Goal: Task Accomplishment & Management: Manage account settings

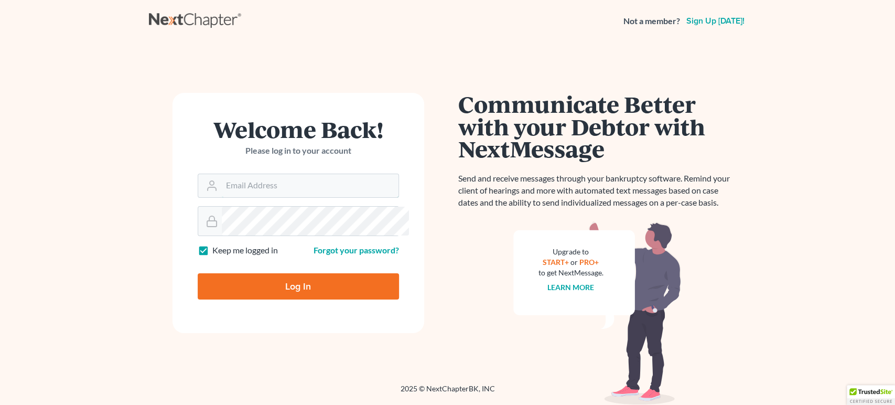
type input "[EMAIL_ADDRESS][DOMAIN_NAME]"
click at [321, 299] on input "Log In" at bounding box center [298, 286] width 201 height 26
type input "Thinking..."
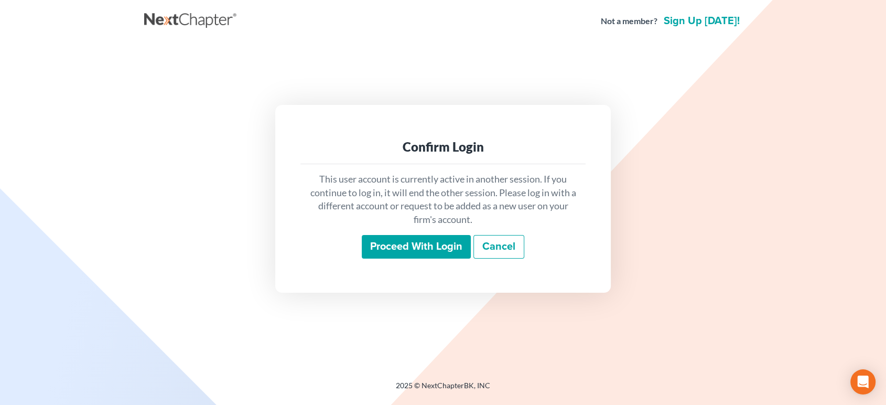
click at [415, 259] on input "Proceed with login" at bounding box center [416, 247] width 109 height 24
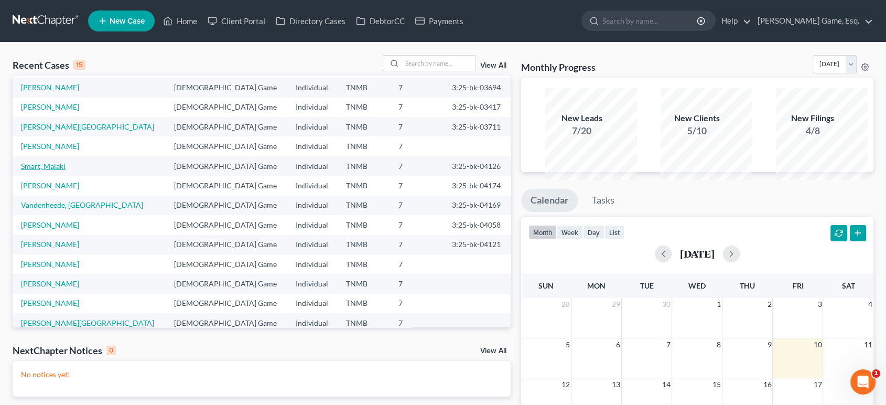
scroll to position [90, 0]
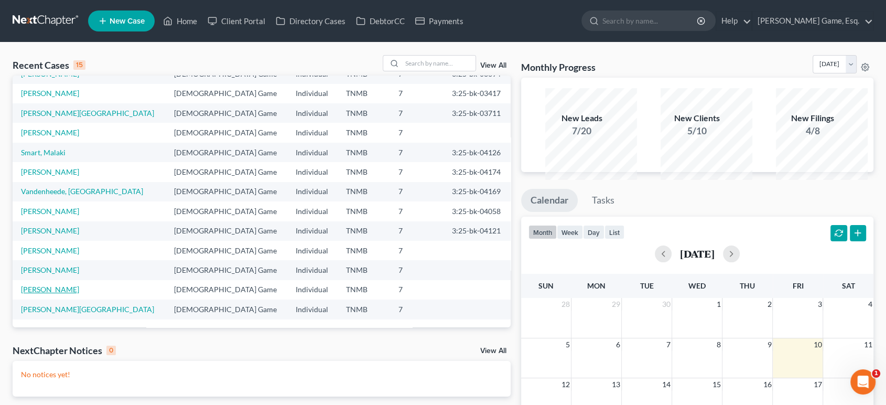
click at [71, 294] on link "Barnes, Amanda" at bounding box center [50, 289] width 58 height 9
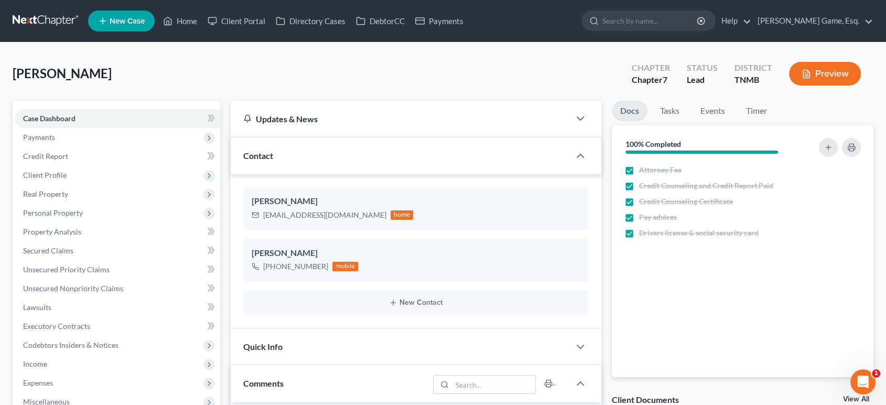
scroll to position [429, 0]
click at [202, 29] on link "Home" at bounding box center [180, 21] width 45 height 19
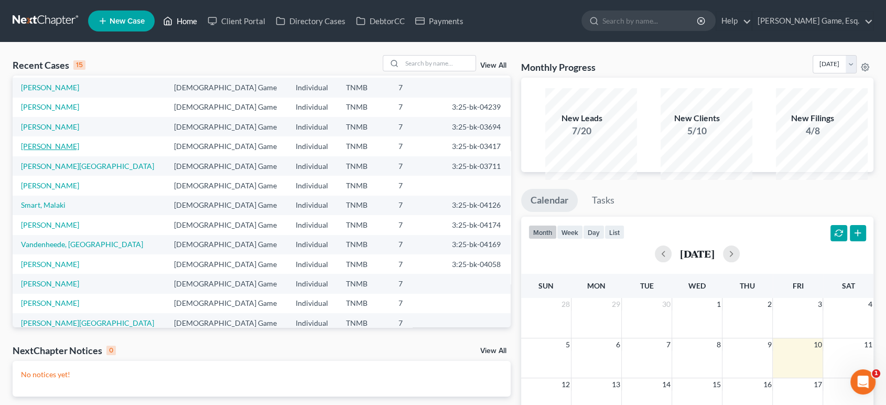
scroll to position [90, 0]
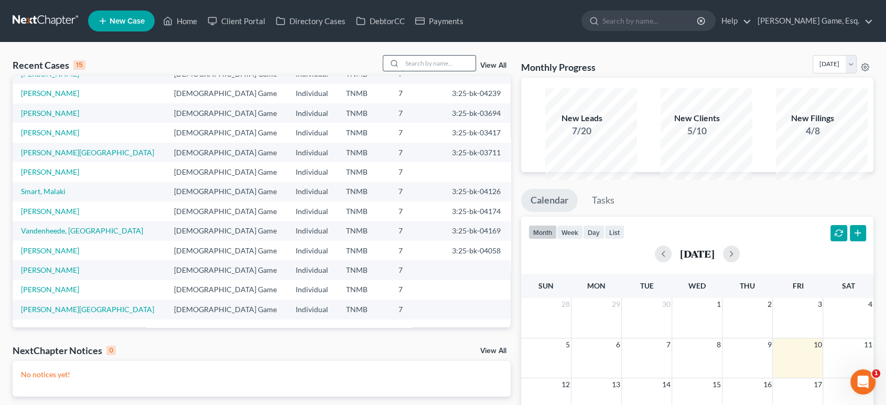
click at [431, 71] on input "search" at bounding box center [438, 63] width 73 height 15
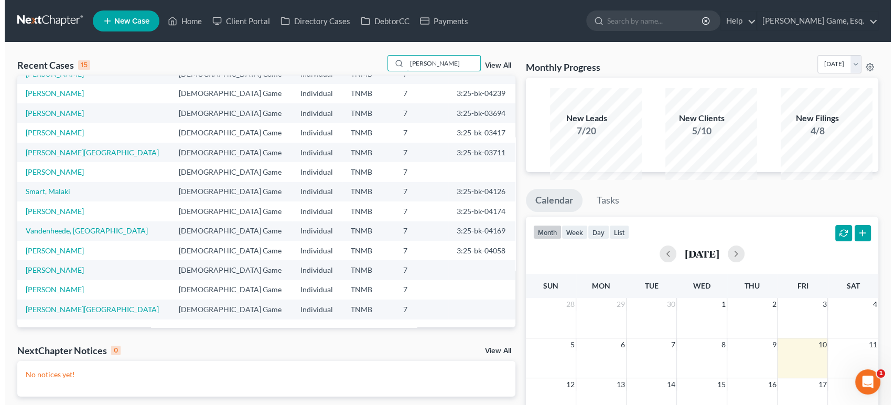
scroll to position [0, 0]
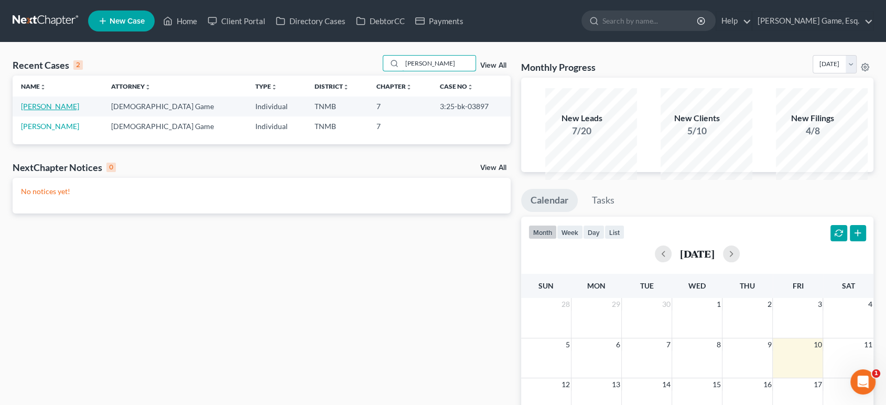
type input "mcvay"
click at [74, 111] on link "McVay, Zackary" at bounding box center [50, 106] width 58 height 9
select select "6"
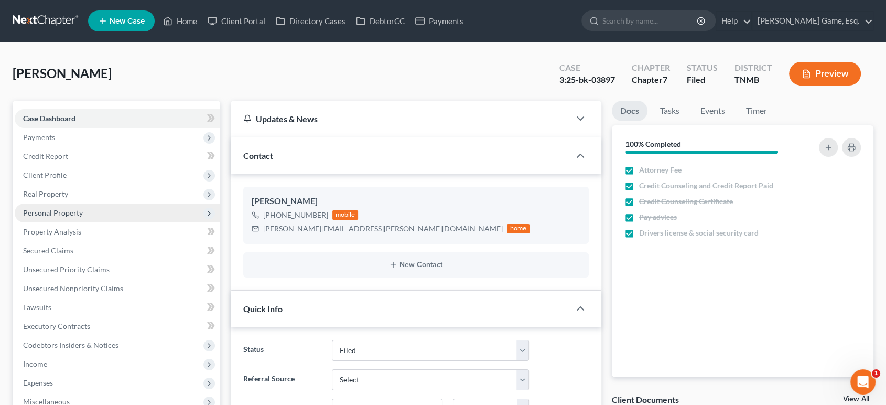
click at [102, 222] on span "Personal Property" at bounding box center [117, 212] width 205 height 19
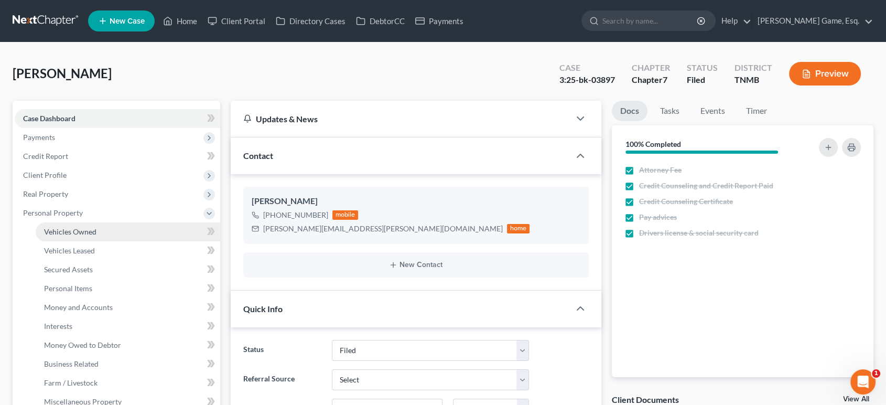
click at [96, 236] on span "Vehicles Owned" at bounding box center [70, 231] width 52 height 9
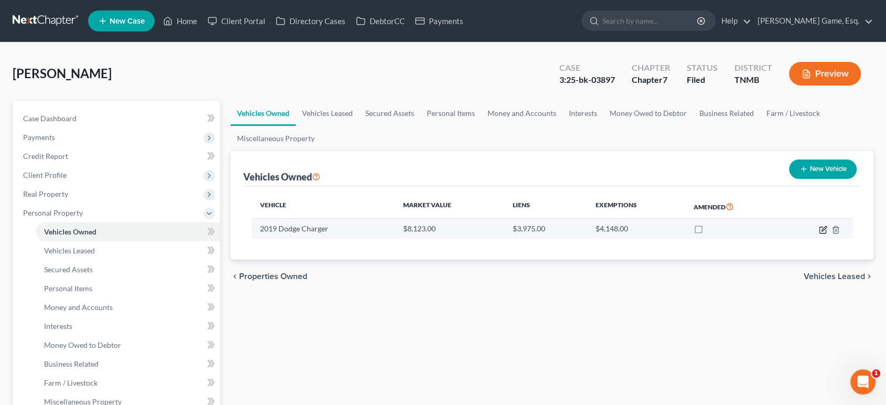
click at [819, 234] on icon "button" at bounding box center [823, 229] width 8 height 8
select select "0"
select select "7"
select select "2"
select select "0"
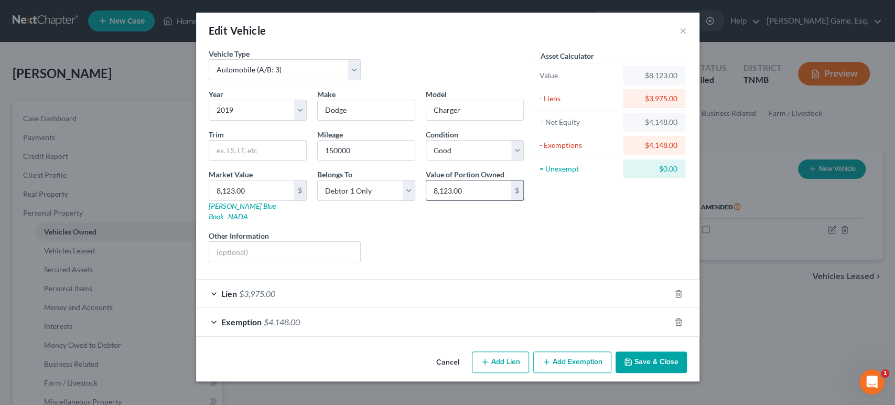
scroll to position [71, 0]
click at [429, 312] on div "Exemption $4,148.00" at bounding box center [433, 322] width 474 height 28
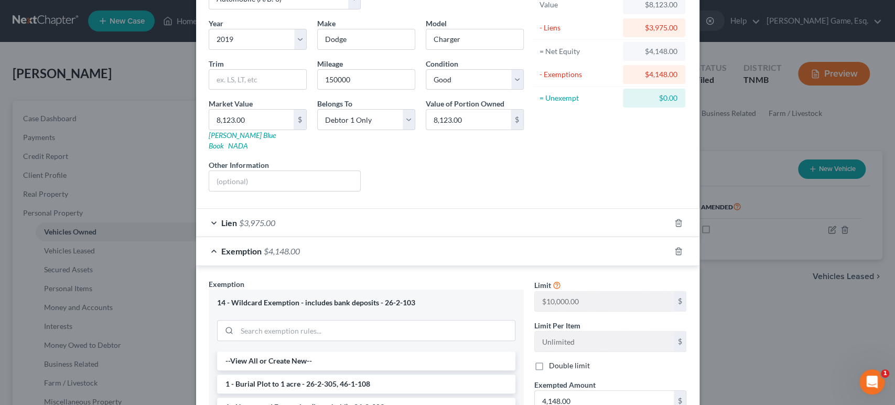
click at [429, 236] on div "Lien $3,975.00" at bounding box center [433, 223] width 474 height 28
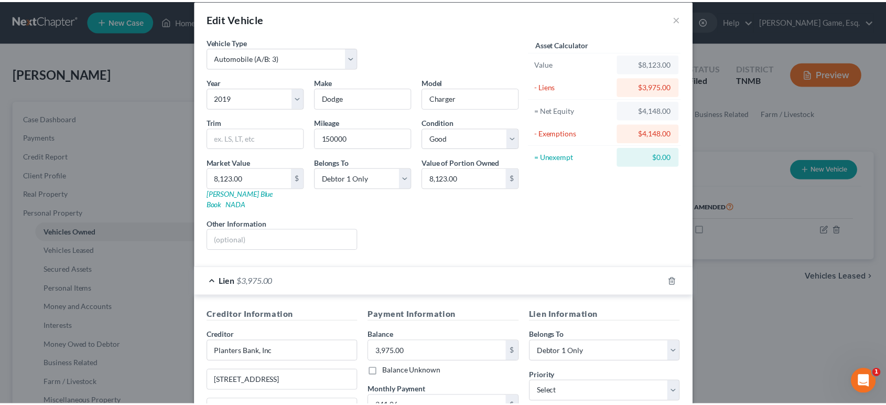
scroll to position [0, 0]
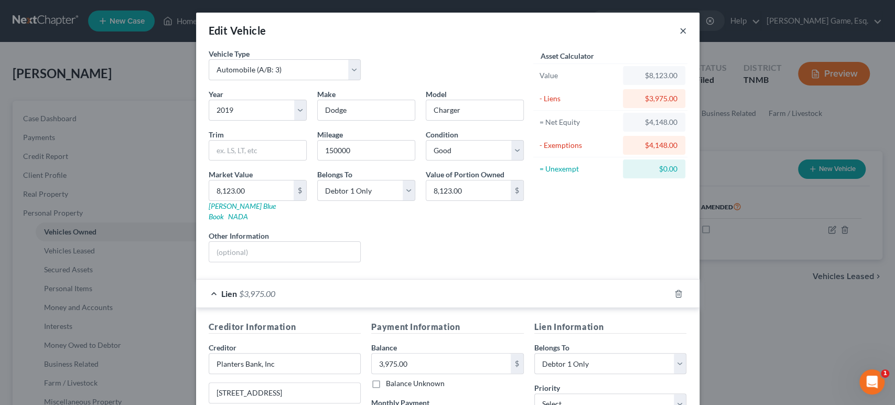
click at [687, 36] on button "×" at bounding box center [682, 30] width 7 height 13
